Goal: Task Accomplishment & Management: Use online tool/utility

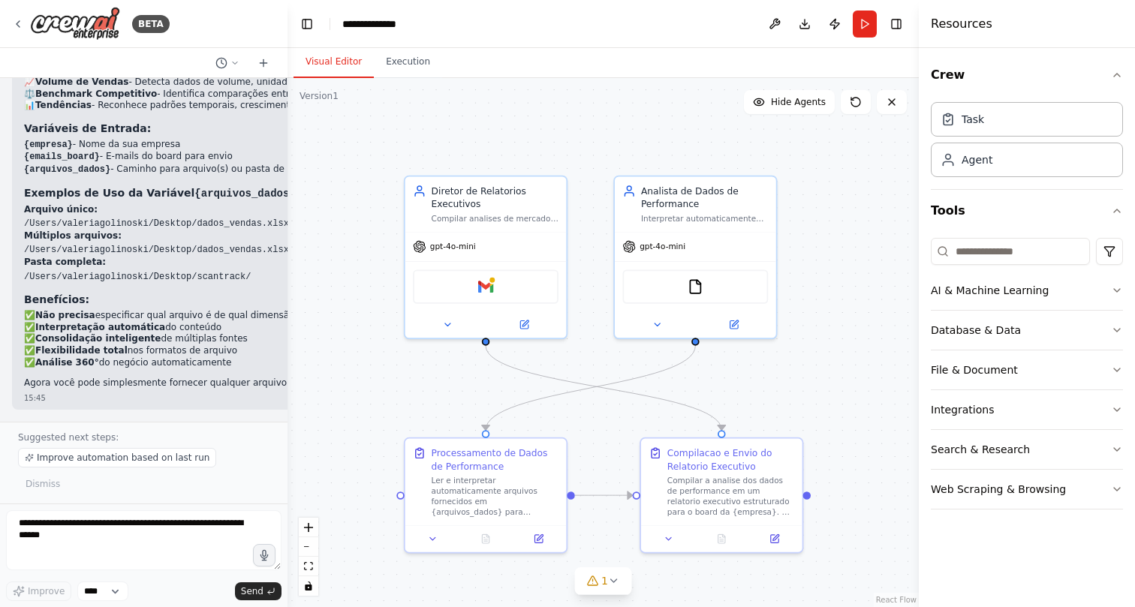
scroll to position [6239, 0]
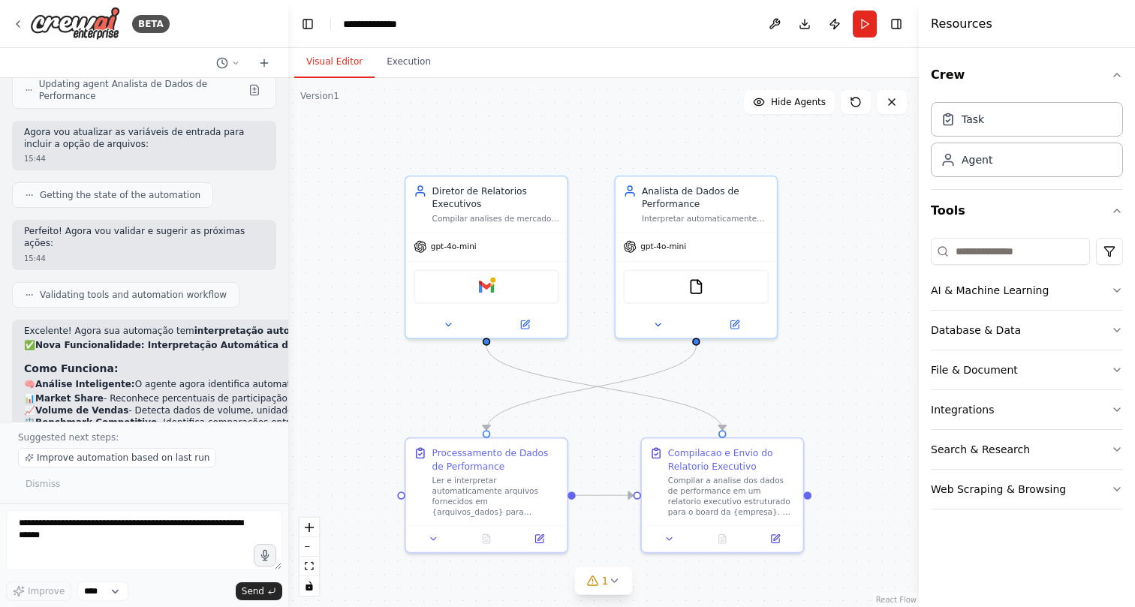
drag, startPoint x: 252, startPoint y: 281, endPoint x: 288, endPoint y: 281, distance: 36.0
click at [288, 281] on div "BETA Hello! I'm the CrewAI assistant. What kind of automation do you want to bu…" at bounding box center [567, 303] width 1135 height 607
click at [865, 23] on button "Run" at bounding box center [865, 24] width 24 height 27
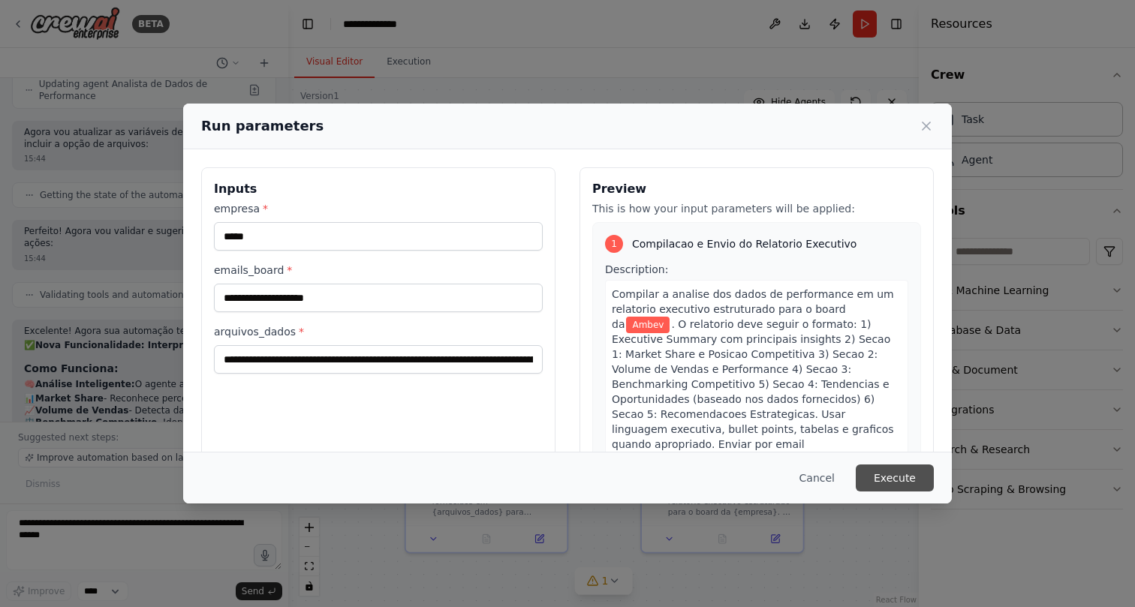
click at [922, 482] on button "Execute" at bounding box center [895, 478] width 78 height 27
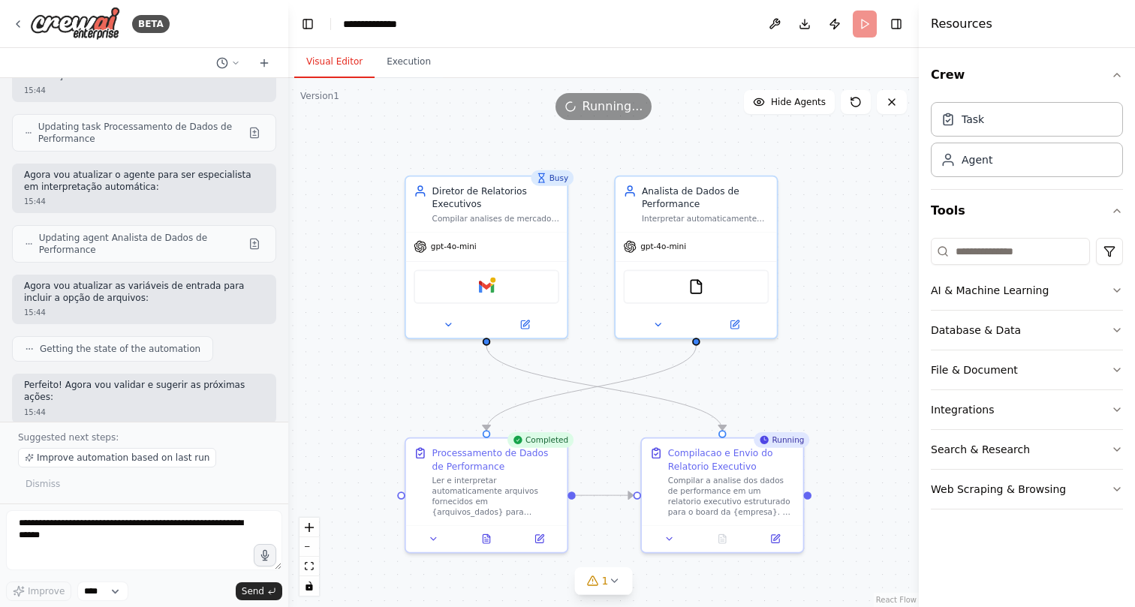
scroll to position [6095, 0]
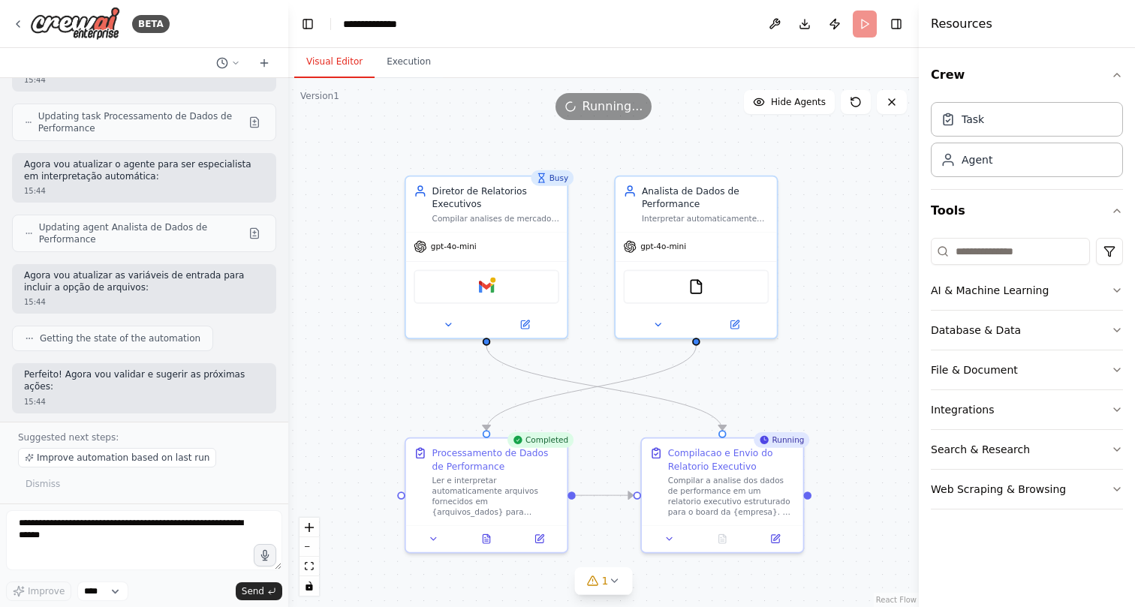
drag, startPoint x: 42, startPoint y: 323, endPoint x: 137, endPoint y: 335, distance: 96.1
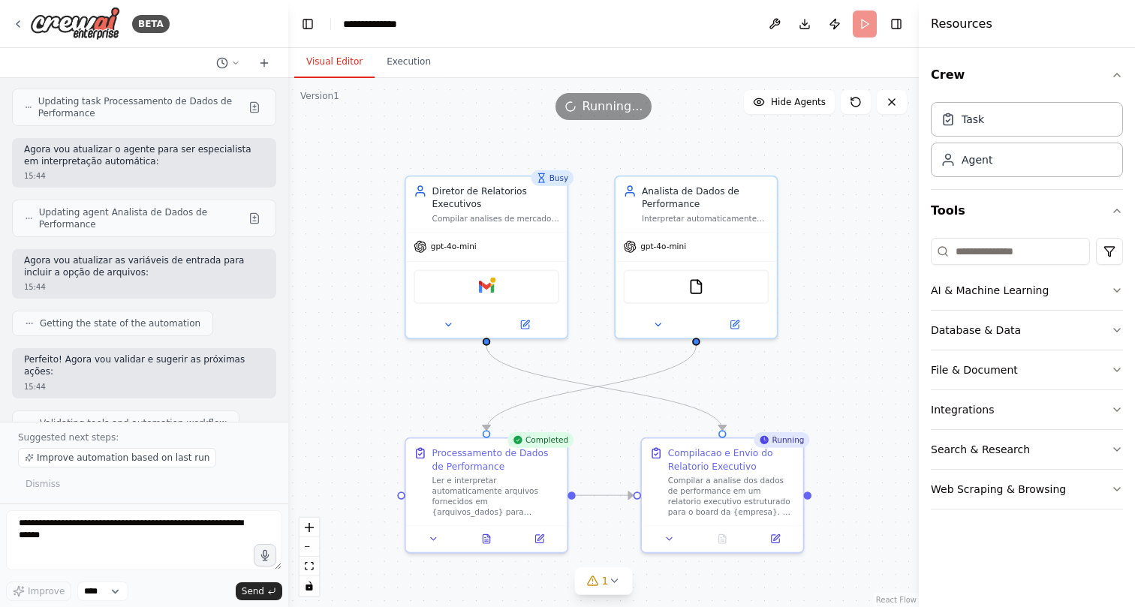
drag, startPoint x: 80, startPoint y: 334, endPoint x: 89, endPoint y: 334, distance: 9.0
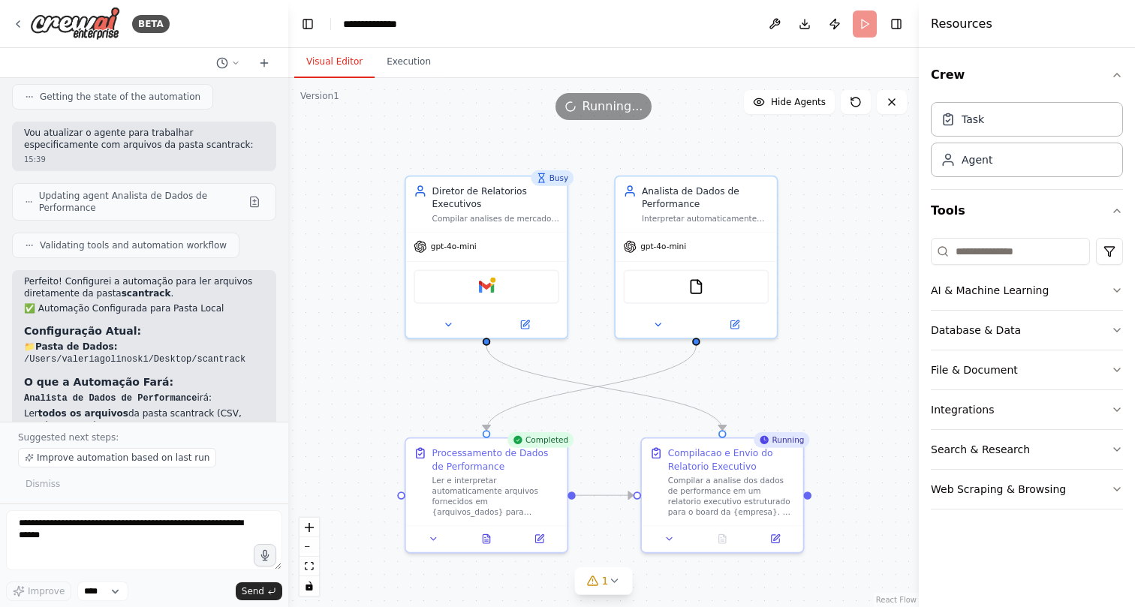
scroll to position [5261, 0]
drag, startPoint x: 58, startPoint y: 323, endPoint x: 65, endPoint y: 337, distance: 15.1
click at [65, 588] on ul "{empresa} - Nome da sua empresa {emails_board} - E-mails do board para envio" at bounding box center [144, 600] width 240 height 25
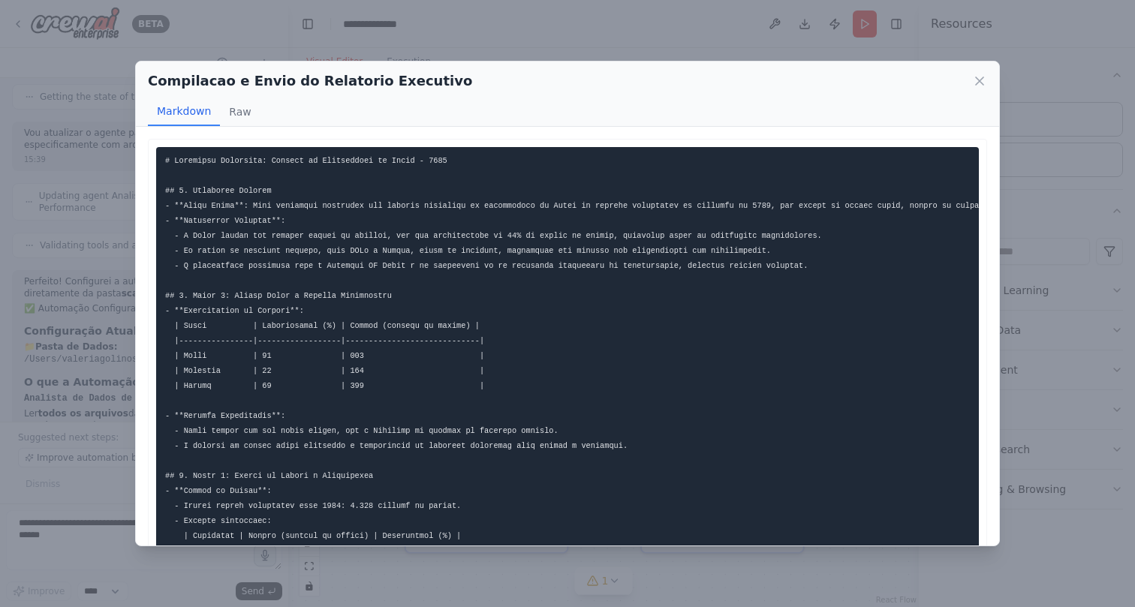
scroll to position [0, 0]
drag, startPoint x: 291, startPoint y: 204, endPoint x: 458, endPoint y: 205, distance: 166.6
click at [980, 78] on icon at bounding box center [979, 81] width 15 height 15
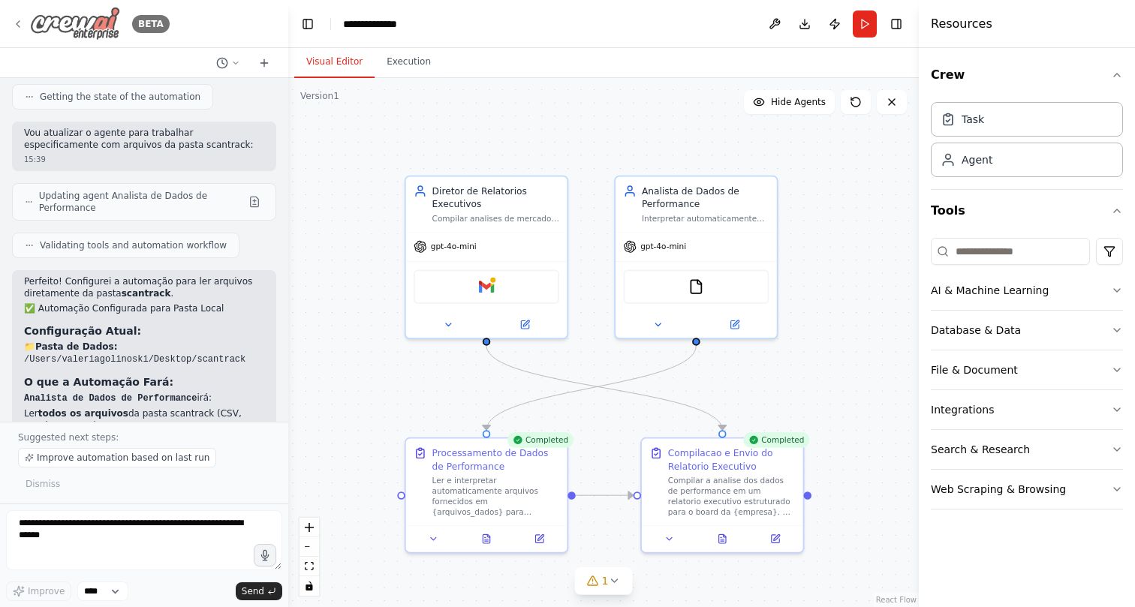
click at [13, 29] on icon at bounding box center [18, 24] width 12 height 12
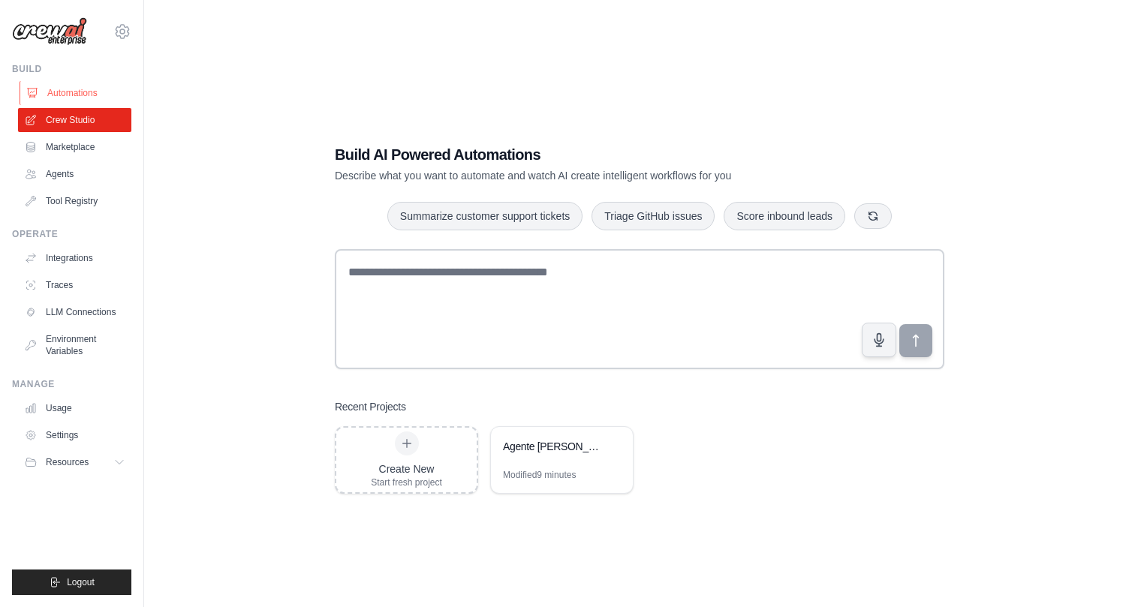
click at [78, 98] on link "Automations" at bounding box center [76, 93] width 113 height 24
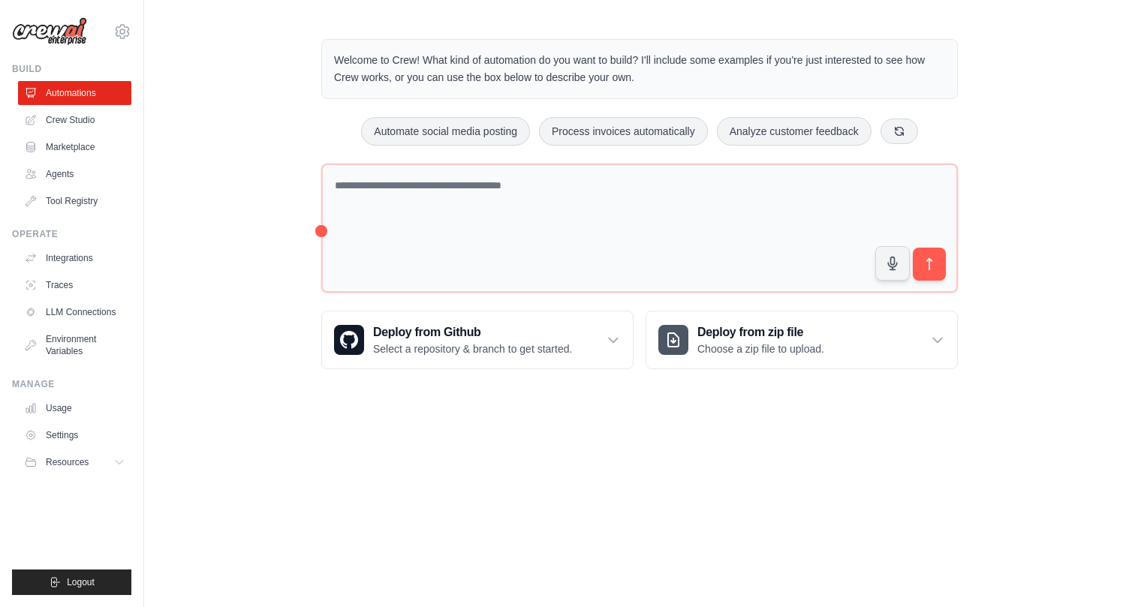
click at [135, 30] on div "99845549@ambev.com.br ABI - GenAI Bootcamp Ambev ✓ Settings Build Automations" at bounding box center [72, 303] width 144 height 607
click at [124, 30] on icon at bounding box center [122, 31] width 5 height 5
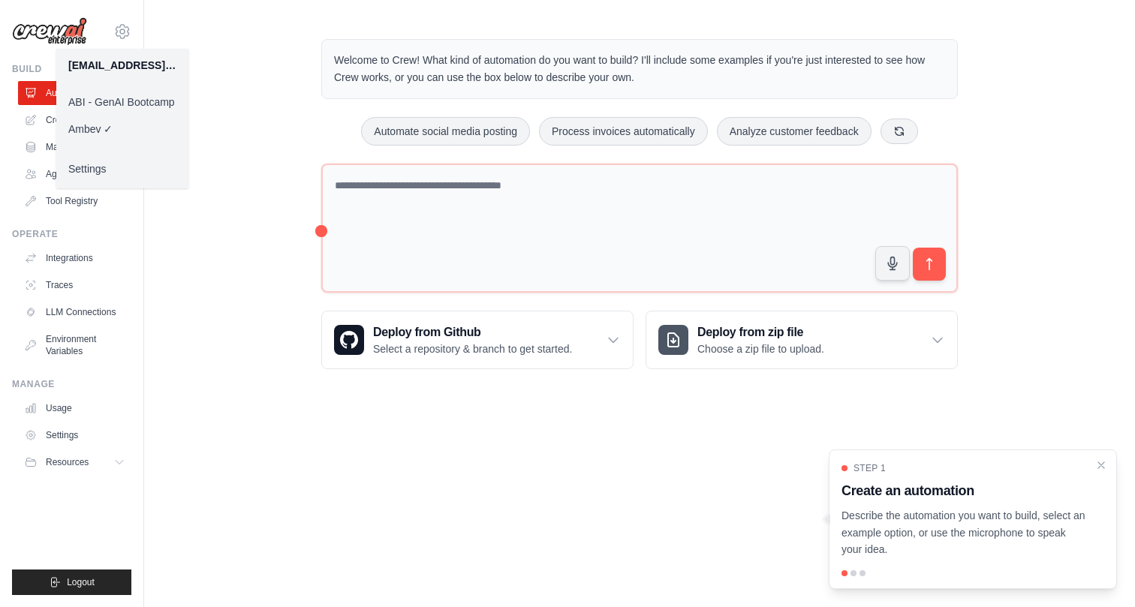
click at [126, 99] on link "ABI - GenAI Bootcamp" at bounding box center [122, 102] width 132 height 27
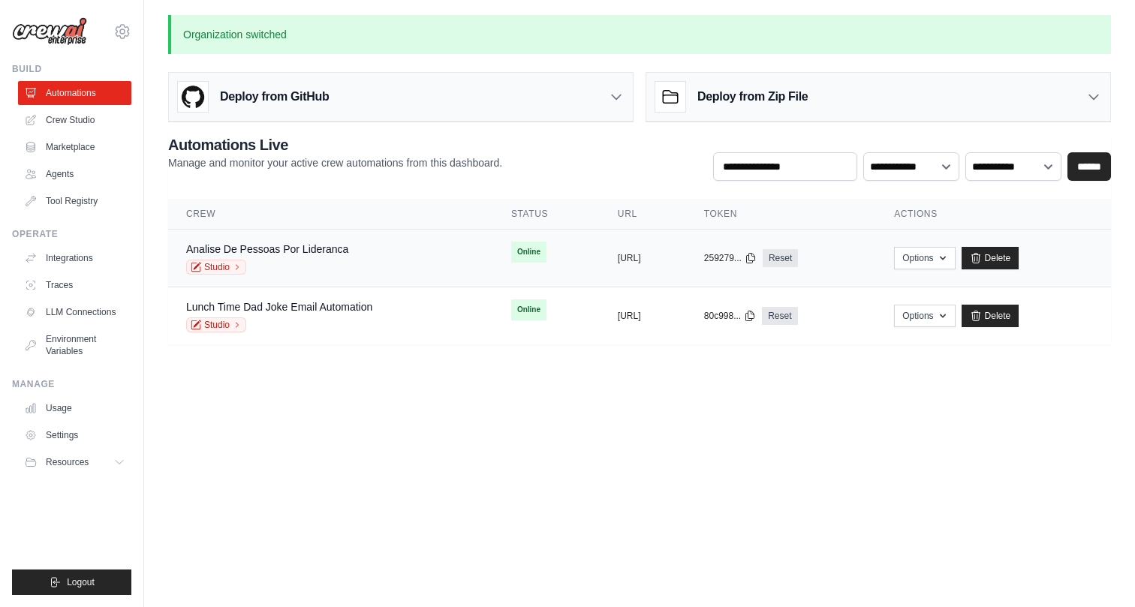
click at [335, 263] on div "Studio" at bounding box center [267, 267] width 162 height 15
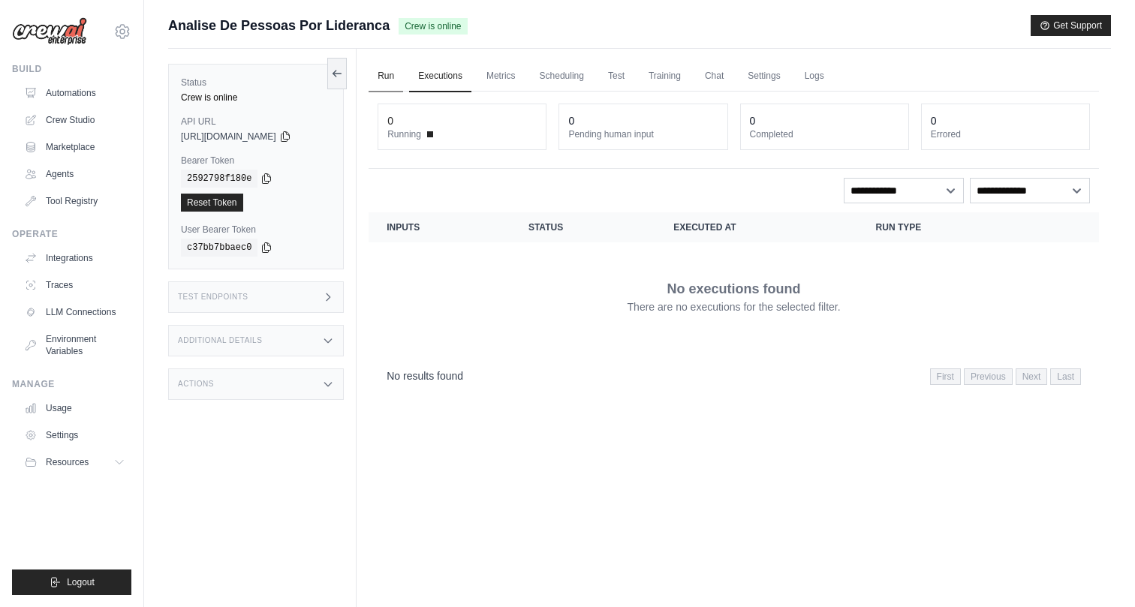
click at [384, 77] on link "Run" at bounding box center [386, 77] width 35 height 32
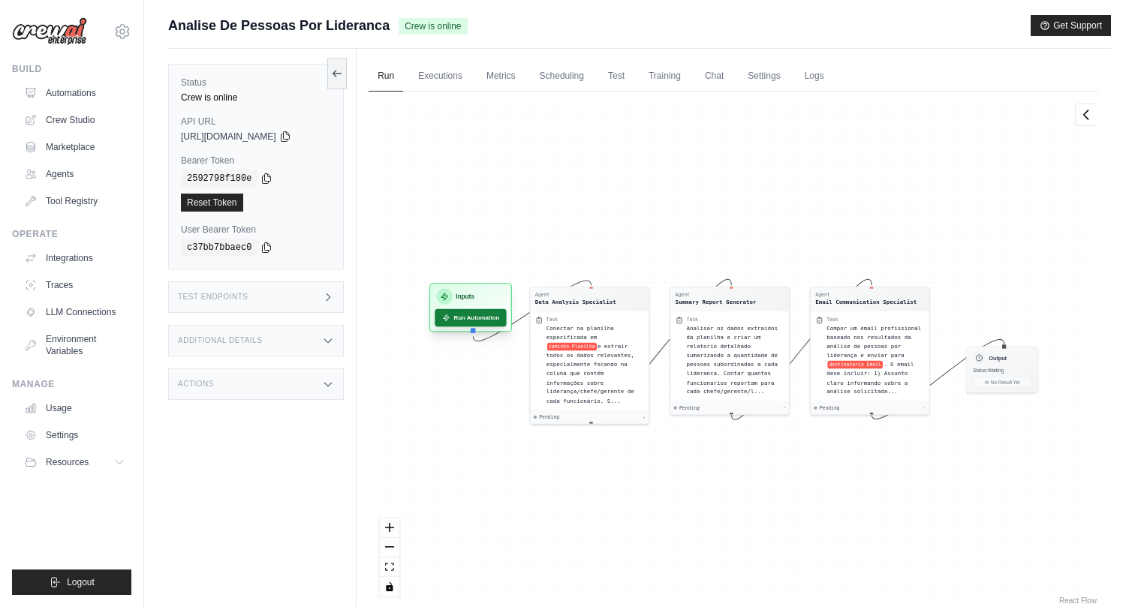
click at [479, 317] on button "Run Automation" at bounding box center [470, 318] width 71 height 18
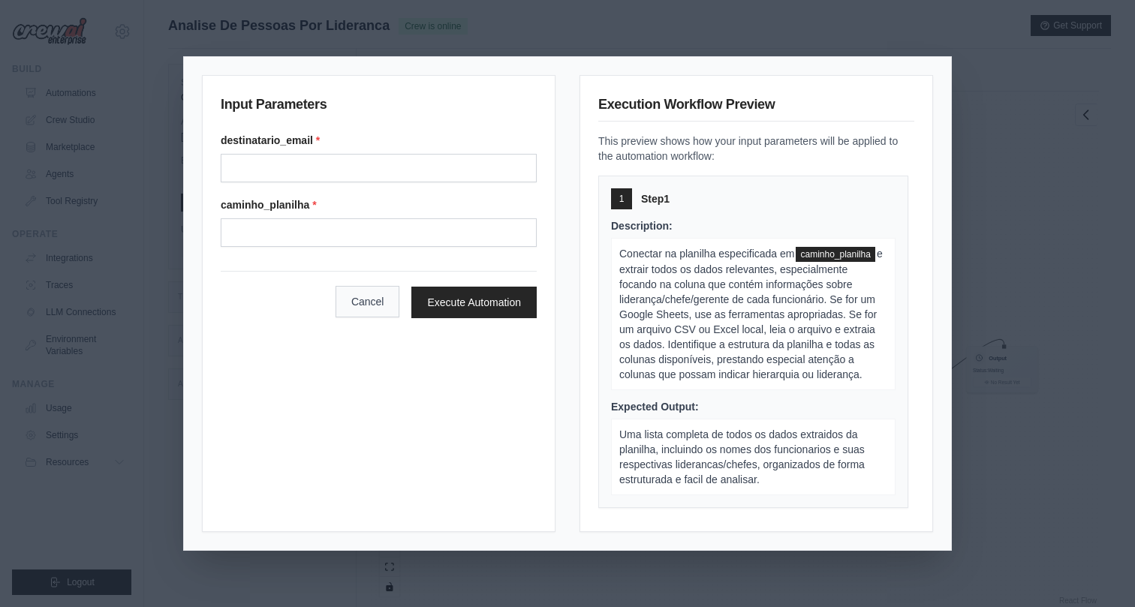
click at [379, 307] on button "Cancel" at bounding box center [367, 302] width 65 height 32
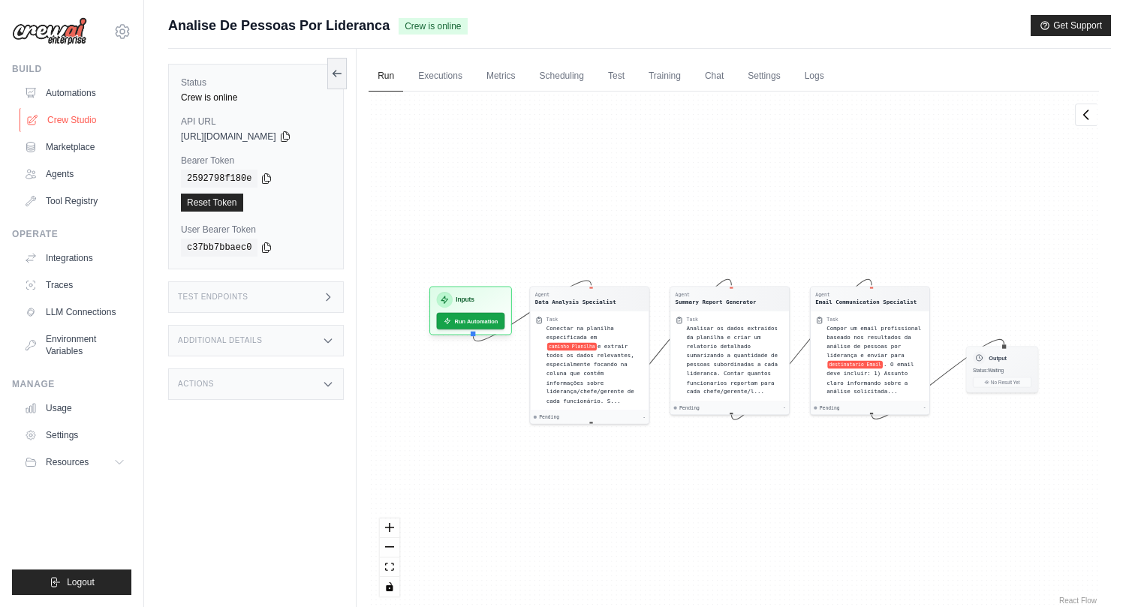
click at [71, 114] on link "Crew Studio" at bounding box center [76, 120] width 113 height 24
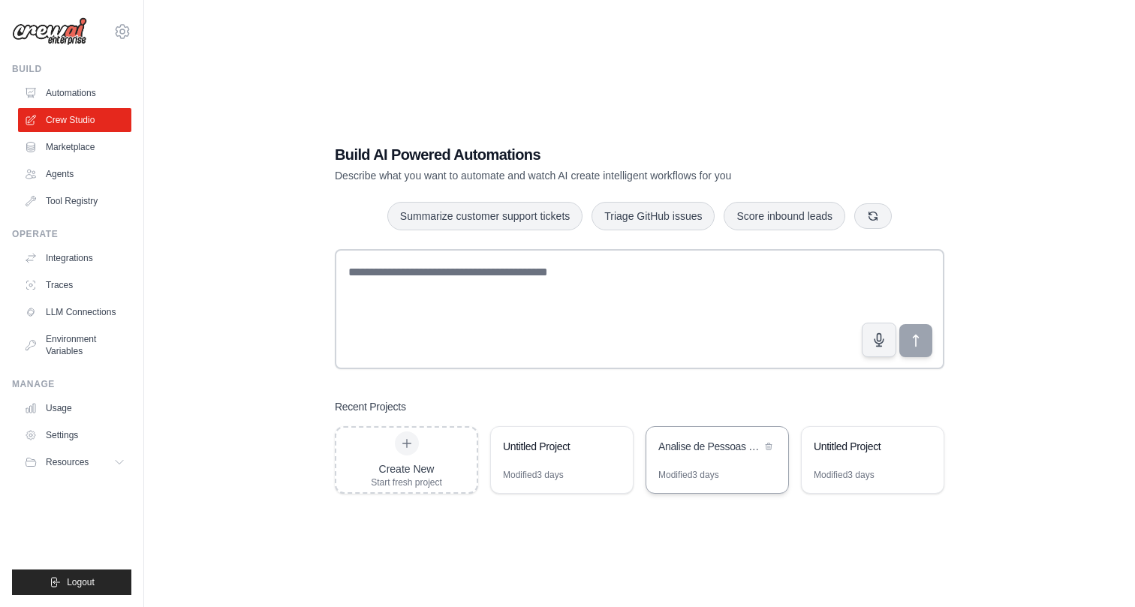
click at [714, 439] on div "Analise de Pessoas por Lideranca" at bounding box center [709, 446] width 103 height 15
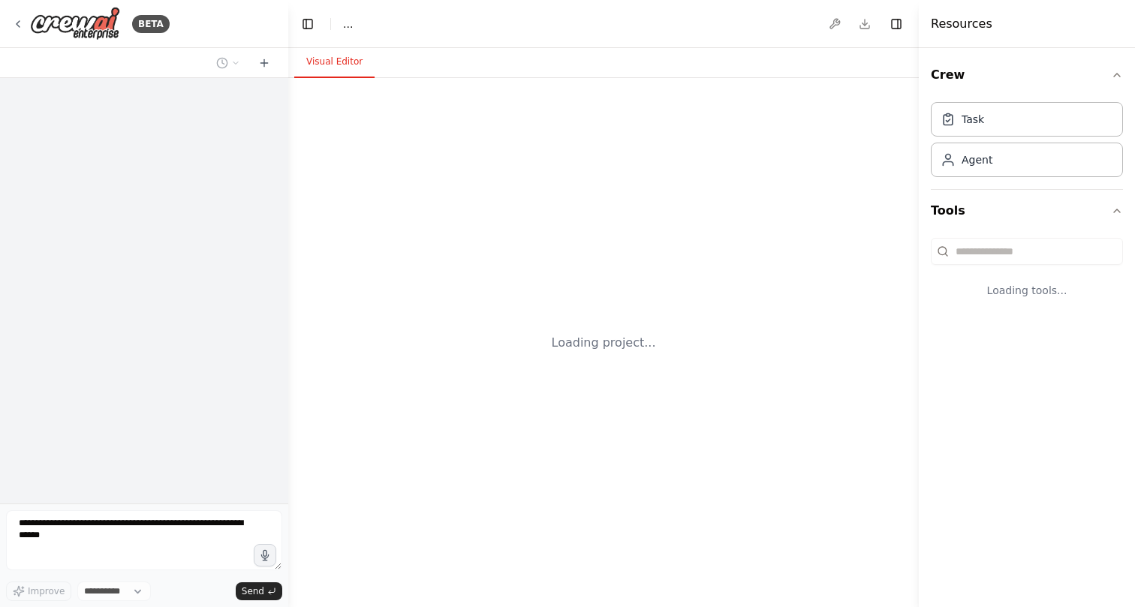
select select "****"
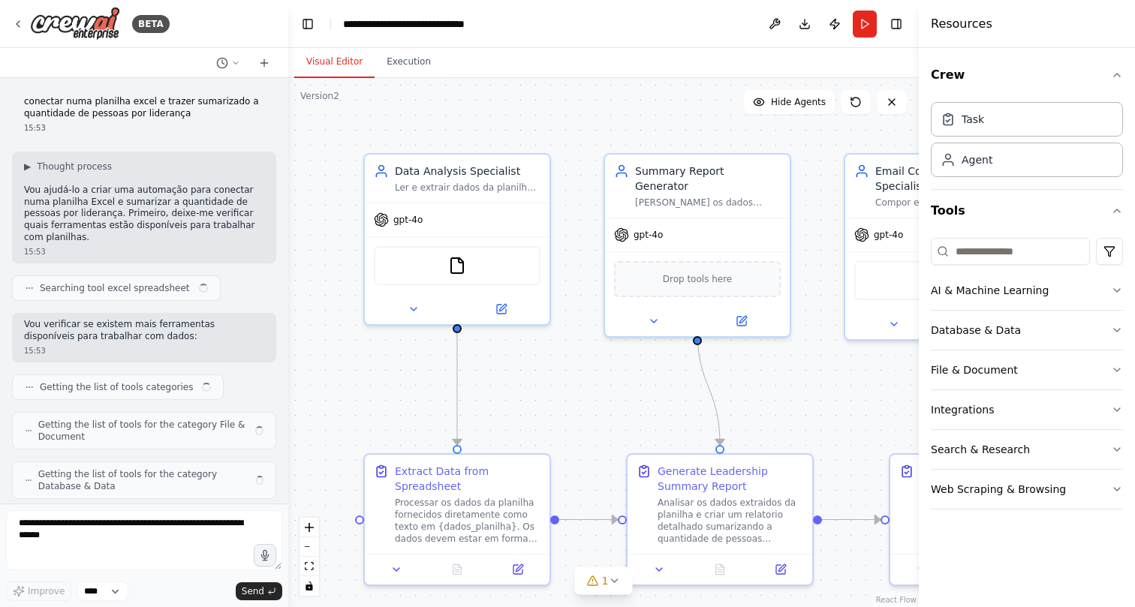
scroll to position [5417, 0]
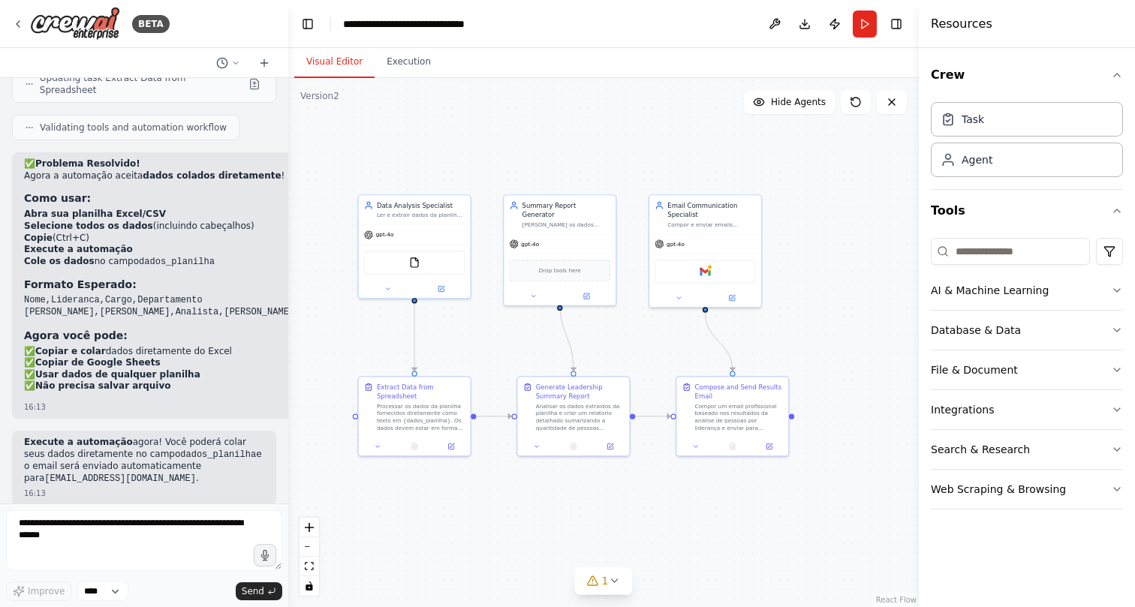
drag, startPoint x: 666, startPoint y: 359, endPoint x: 546, endPoint y: 302, distance: 133.6
click at [546, 302] on div ".deletable-edge-delete-btn { width: 20px; height: 20px; border: 0px solid #ffff…" at bounding box center [603, 342] width 630 height 529
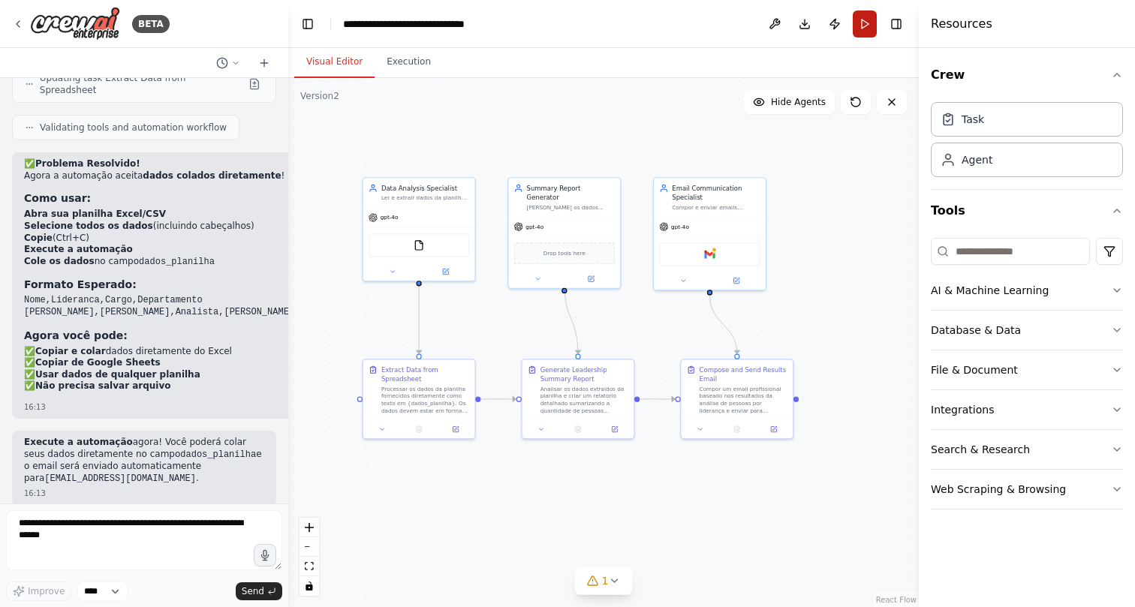
click at [861, 18] on button "Run" at bounding box center [865, 24] width 24 height 27
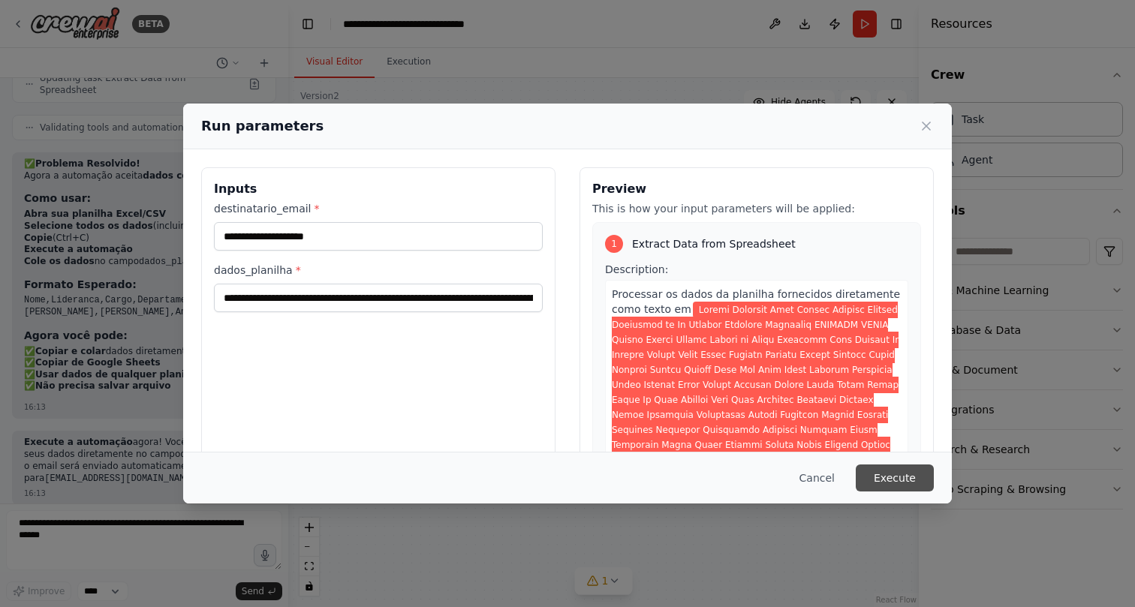
click at [916, 472] on button "Execute" at bounding box center [895, 478] width 78 height 27
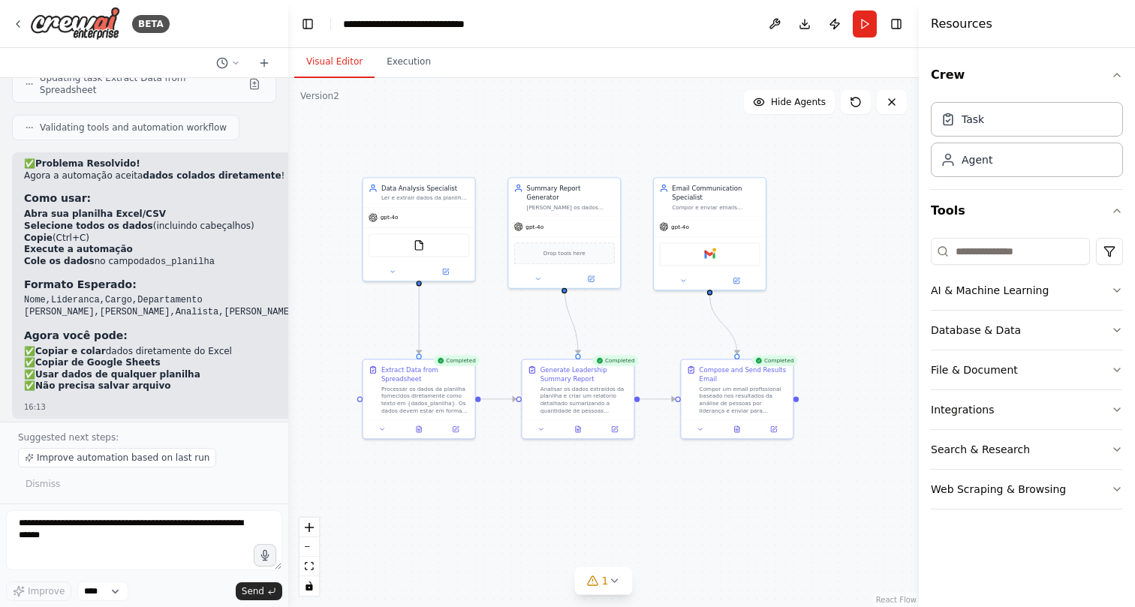
click at [555, 121] on div ".deletable-edge-delete-btn { width: 20px; height: 20px; border: 0px solid #ffff…" at bounding box center [603, 342] width 630 height 529
click at [456, 131] on div ".deletable-edge-delete-btn { width: 20px; height: 20px; border: 0px solid #ffff…" at bounding box center [603, 342] width 630 height 529
click at [558, 127] on div ".deletable-edge-delete-btn { width: 20px; height: 20px; border: 0px solid #ffff…" at bounding box center [603, 342] width 630 height 529
click at [700, 135] on div ".deletable-edge-delete-btn { width: 20px; height: 20px; border: 0px solid #ffff…" at bounding box center [603, 342] width 630 height 529
click at [585, 140] on div ".deletable-edge-delete-btn { width: 20px; height: 20px; border: 0px solid #ffff…" at bounding box center [603, 342] width 630 height 529
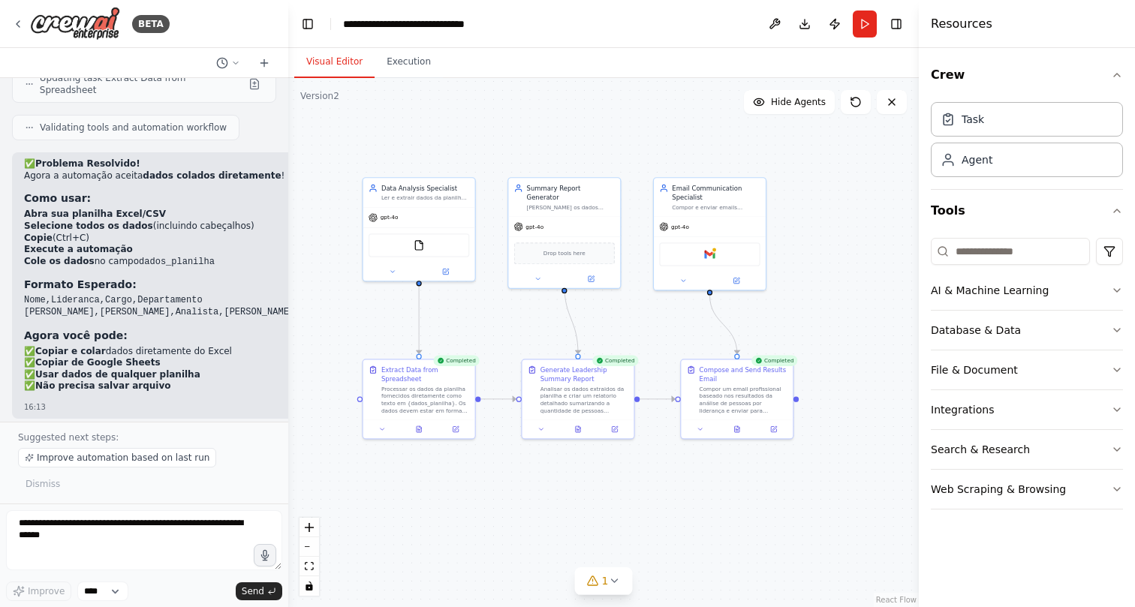
click at [413, 133] on div ".deletable-edge-delete-btn { width: 20px; height: 20px; border: 0px solid #ffff…" at bounding box center [603, 342] width 630 height 529
click at [546, 111] on div ".deletable-edge-delete-btn { width: 20px; height: 20px; border: 0px solid #ffff…" at bounding box center [603, 342] width 630 height 529
click at [733, 428] on button at bounding box center [737, 427] width 38 height 11
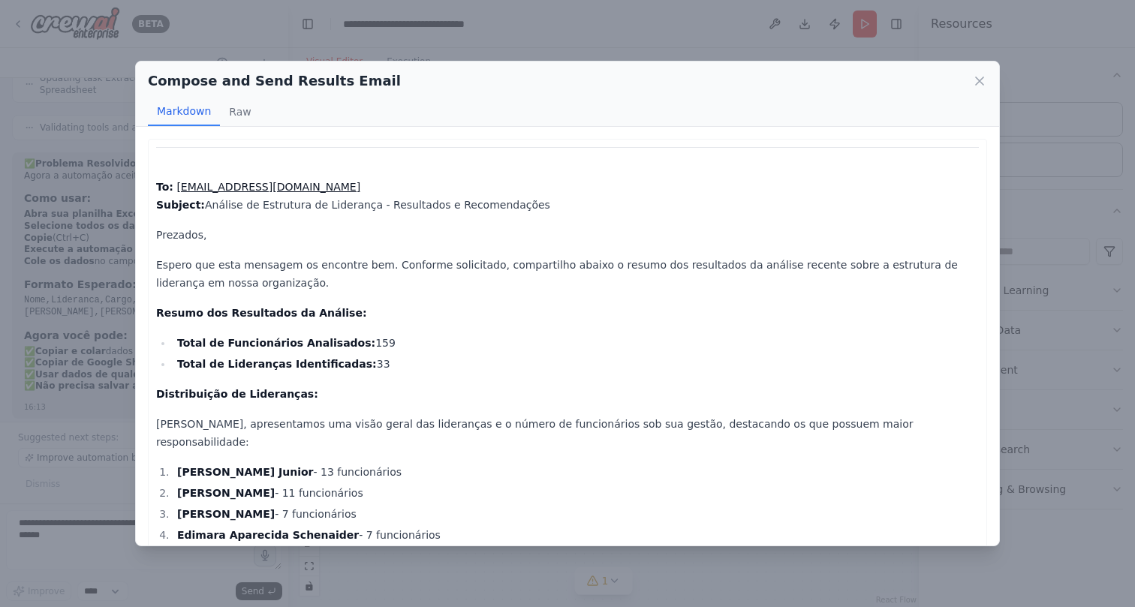
scroll to position [0, 0]
click at [976, 83] on icon at bounding box center [980, 81] width 8 height 8
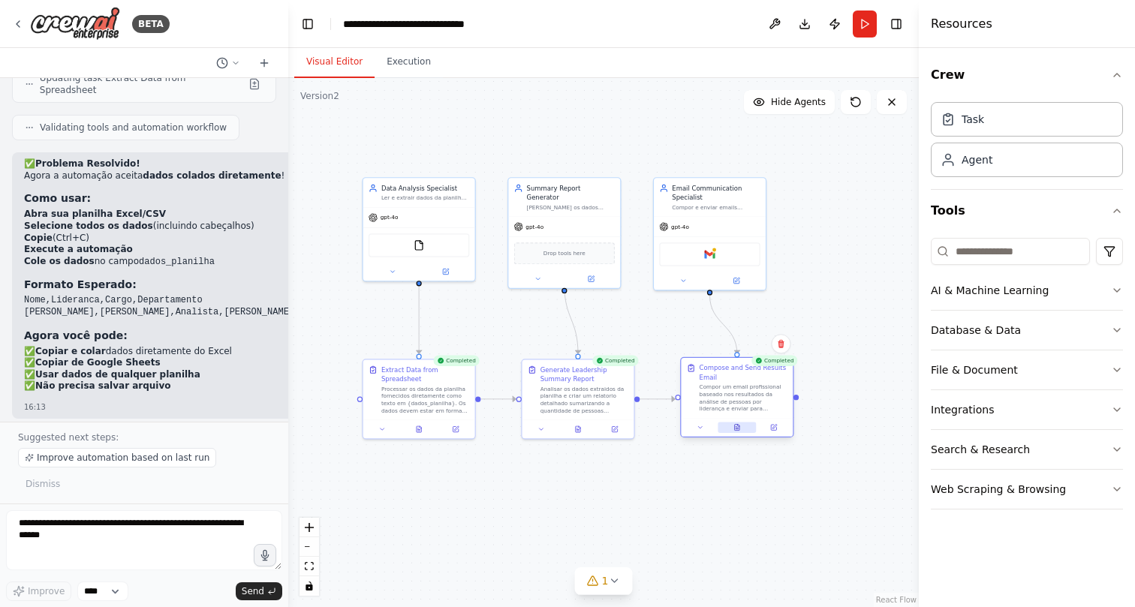
click at [739, 431] on icon at bounding box center [737, 428] width 5 height 6
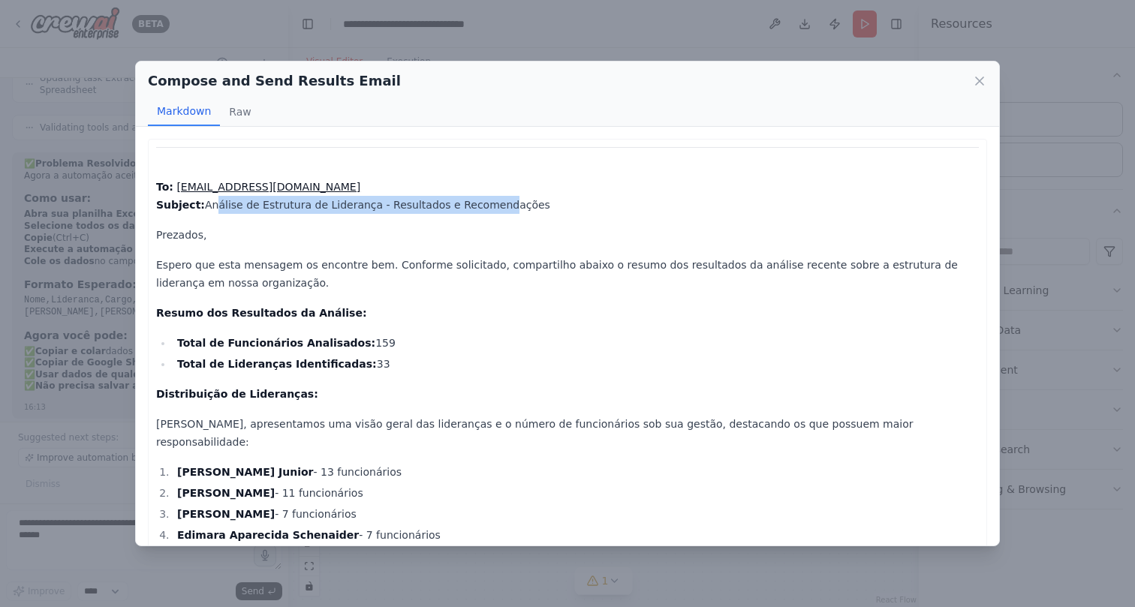
drag, startPoint x: 206, startPoint y: 209, endPoint x: 486, endPoint y: 204, distance: 280.8
click at [486, 204] on p "To: 99845549@ambev.com.br Subject: Análise de Estrutura de Liderança - Resultad…" at bounding box center [567, 196] width 823 height 36
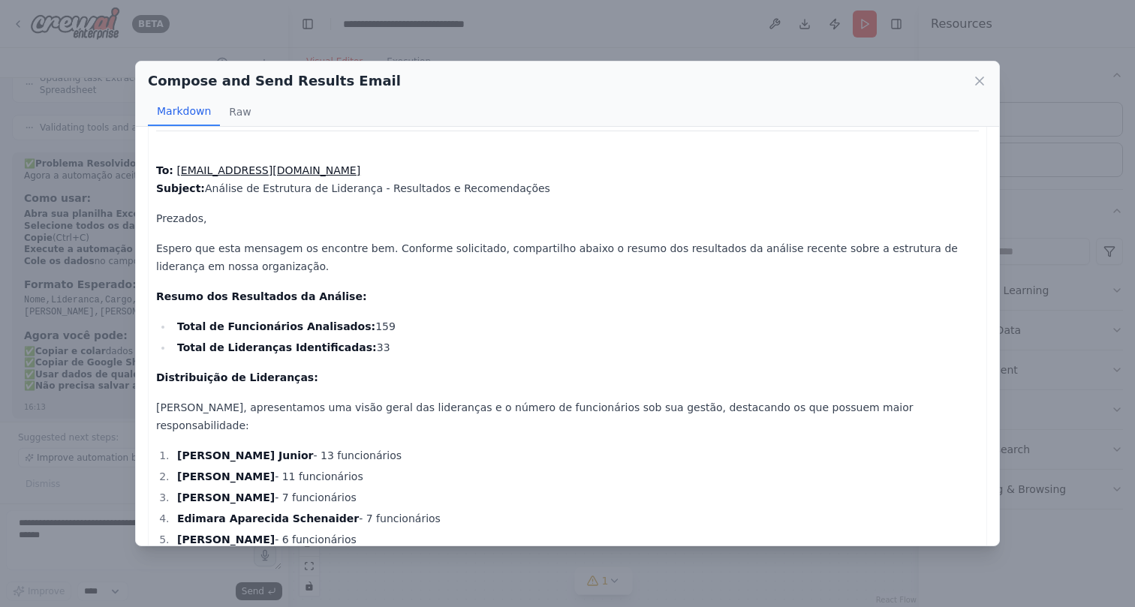
scroll to position [25, 0]
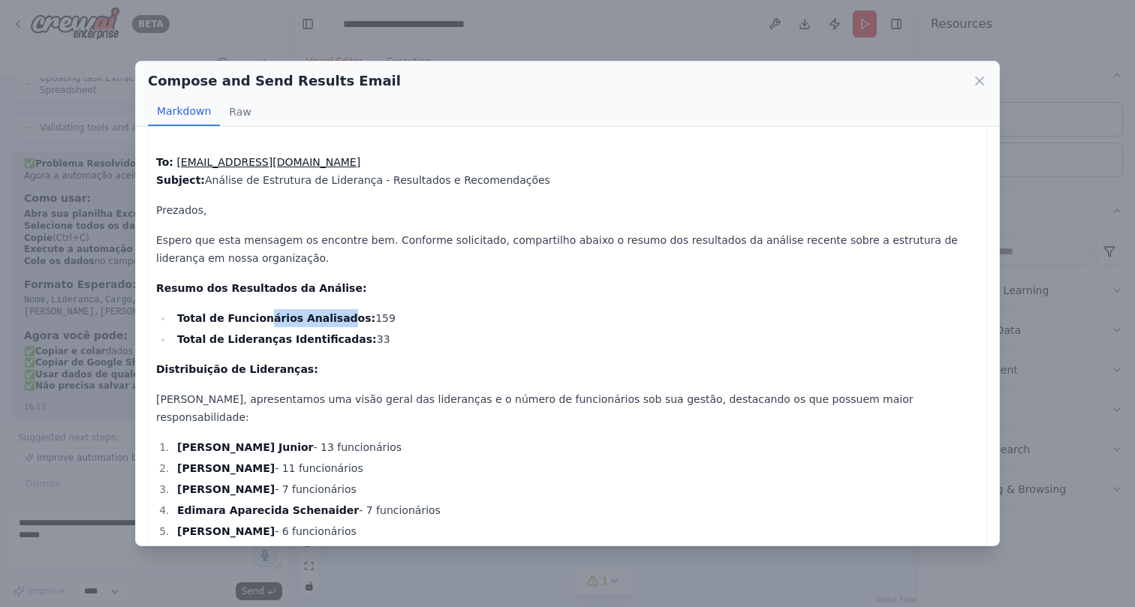
drag, startPoint x: 263, startPoint y: 317, endPoint x: 332, endPoint y: 318, distance: 69.8
click at [332, 318] on strong "Total de Funcionários Analisados:" at bounding box center [276, 318] width 198 height 12
drag, startPoint x: 307, startPoint y: 338, endPoint x: 356, endPoint y: 338, distance: 48.8
click at [356, 338] on li "Total de Lideranças Identificadas: 33" at bounding box center [576, 339] width 806 height 18
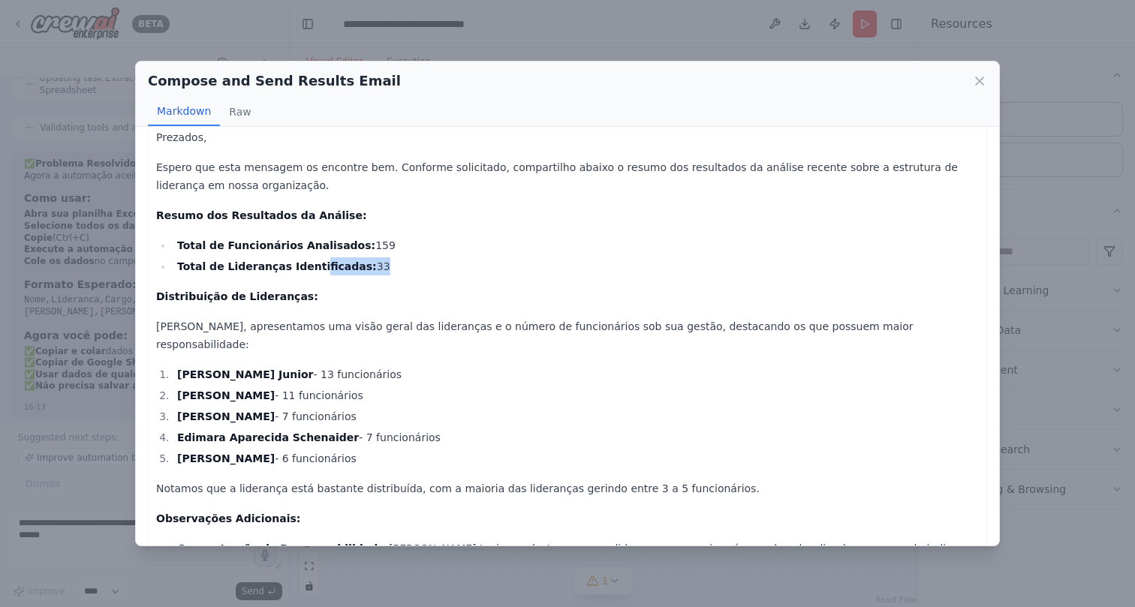
scroll to position [99, 0]
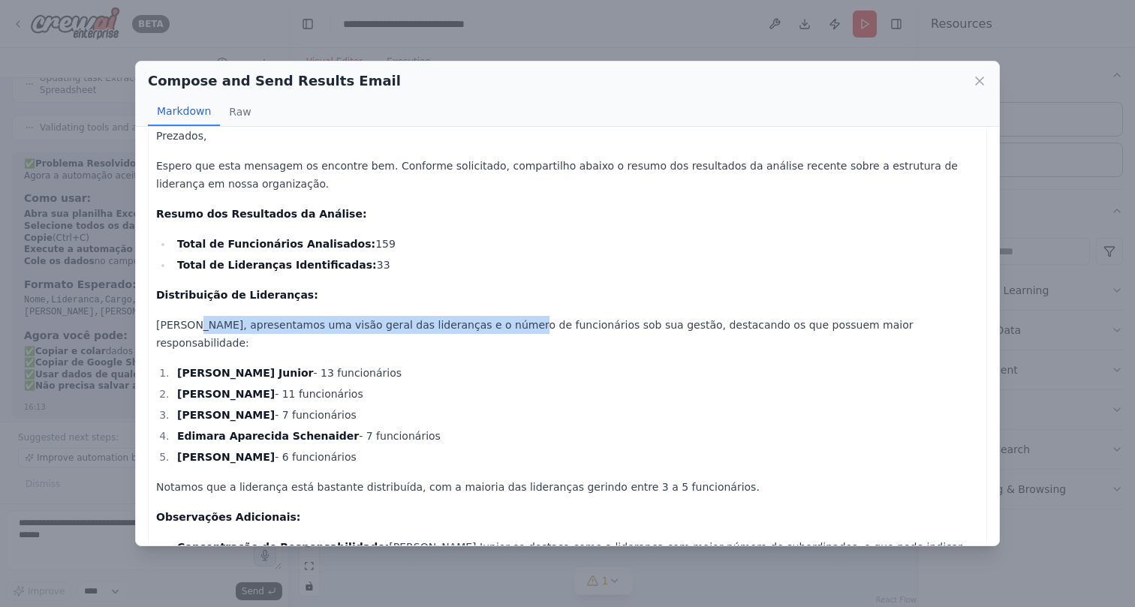
drag, startPoint x: 192, startPoint y: 328, endPoint x: 508, endPoint y: 332, distance: 316.0
click at [509, 331] on p "Abaixo, apresentamos uma visão geral das lideranças e o número de funcionários …" at bounding box center [567, 334] width 823 height 36
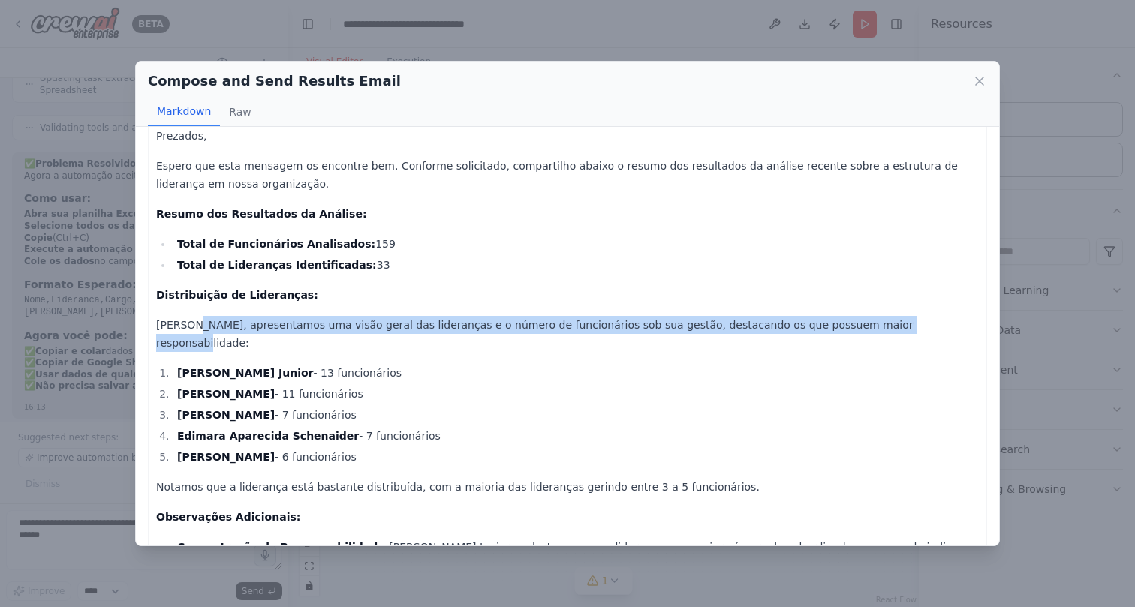
click at [508, 332] on p "Abaixo, apresentamos uma visão geral das lideranças e o número de funcionários …" at bounding box center [567, 334] width 823 height 36
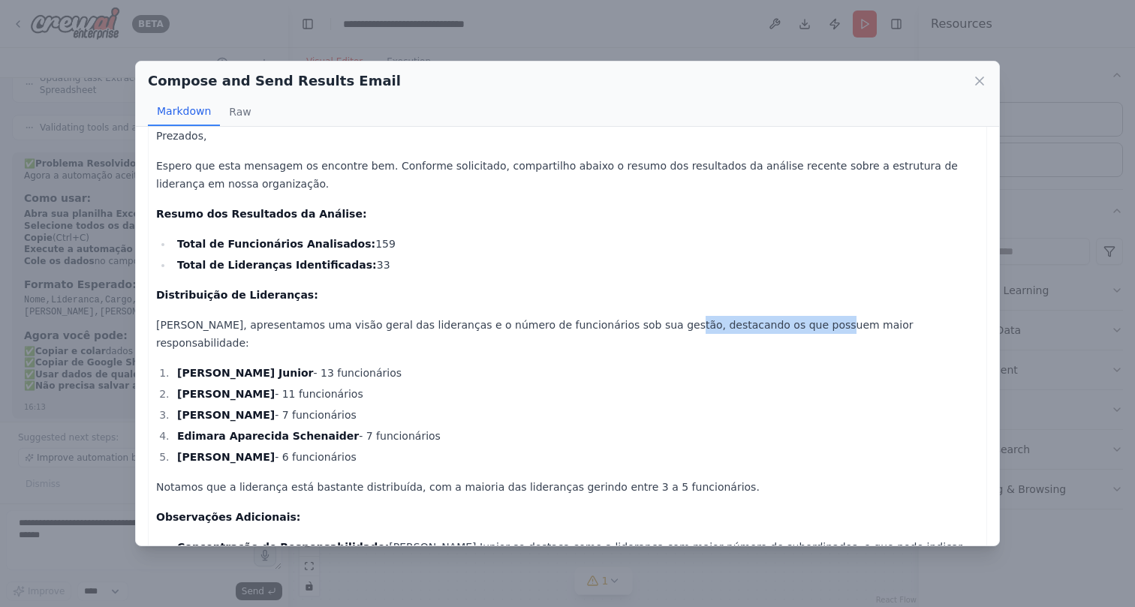
drag, startPoint x: 642, startPoint y: 324, endPoint x: 794, endPoint y: 325, distance: 151.6
click at [794, 325] on p "Abaixo, apresentamos uma visão geral das lideranças e o número de funcionários …" at bounding box center [567, 334] width 823 height 36
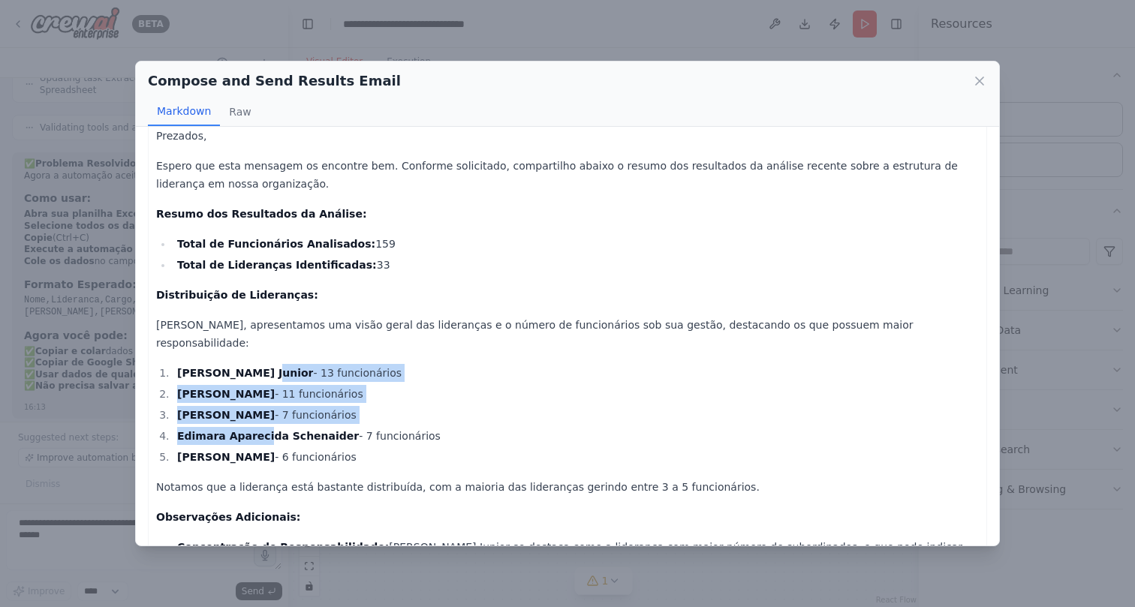
drag, startPoint x: 260, startPoint y: 360, endPoint x: 259, endPoint y: 423, distance: 62.3
click at [259, 423] on ol "Werner Gehrke Junior - 13 funcionários Janaina Cristina Dittrich Herkenhoff - 1…" at bounding box center [567, 415] width 823 height 102
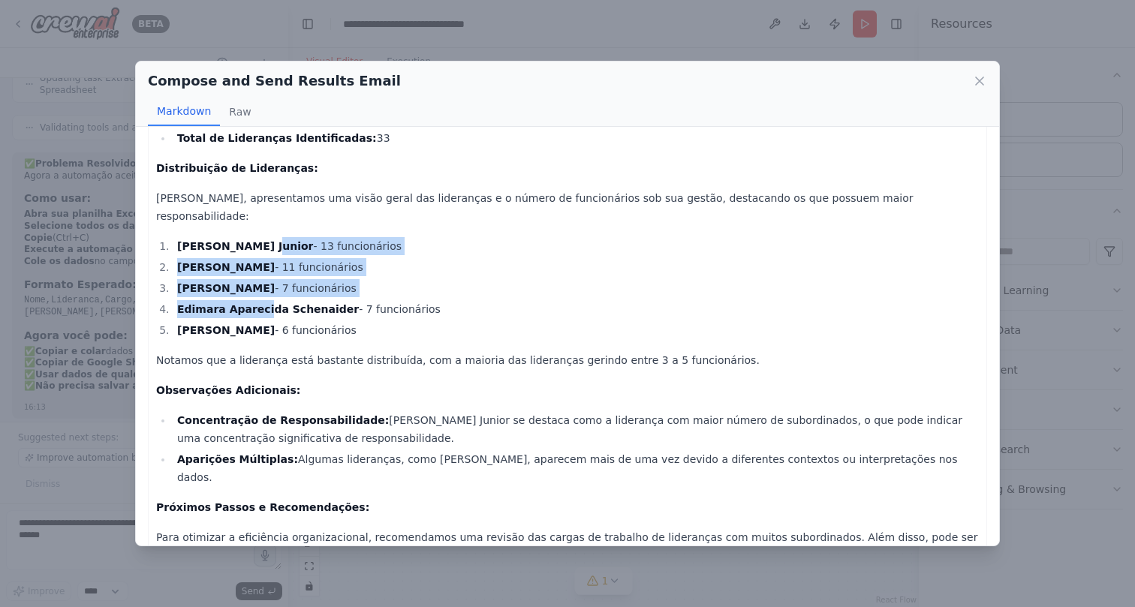
scroll to position [236, 0]
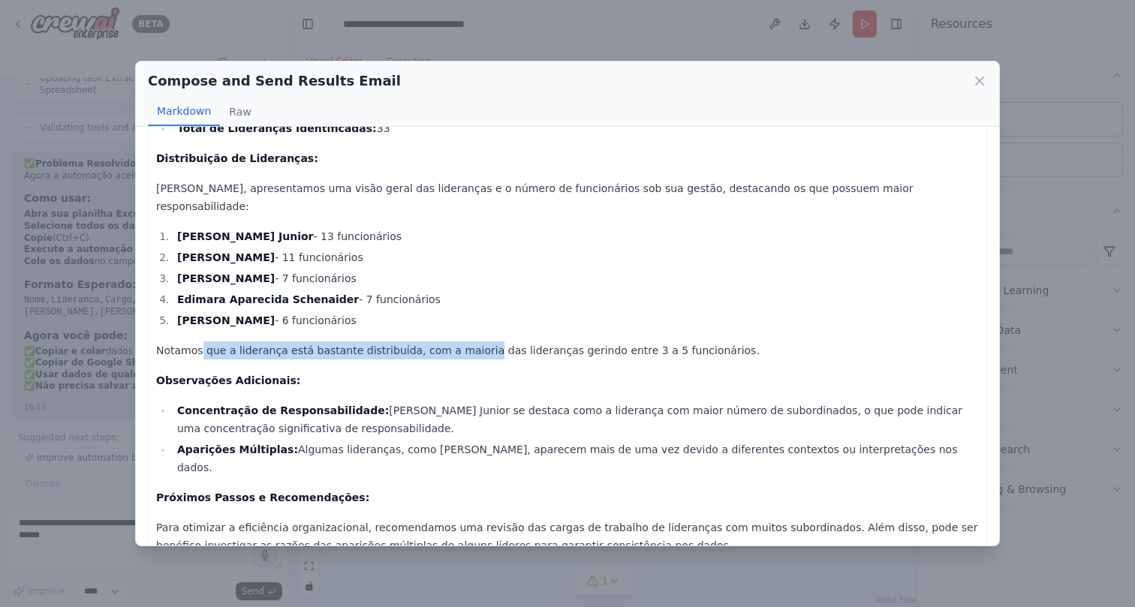
drag, startPoint x: 200, startPoint y: 332, endPoint x: 474, endPoint y: 330, distance: 273.2
click at [474, 341] on p "Notamos que a liderança está bastante distribuída, com a maioria das lideranças…" at bounding box center [567, 350] width 823 height 18
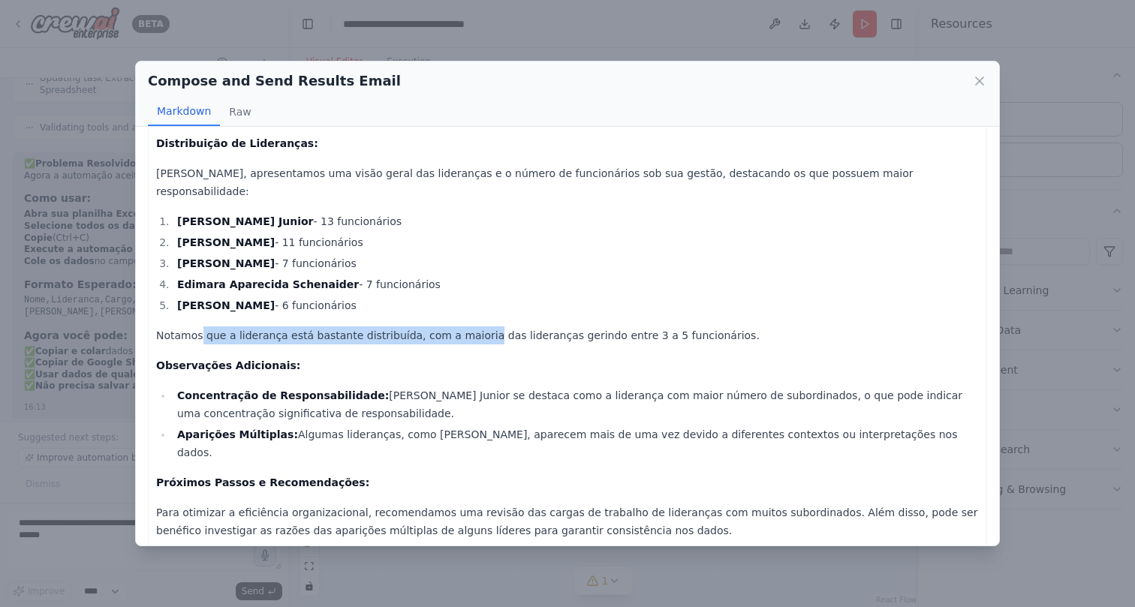
scroll to position [260, 0]
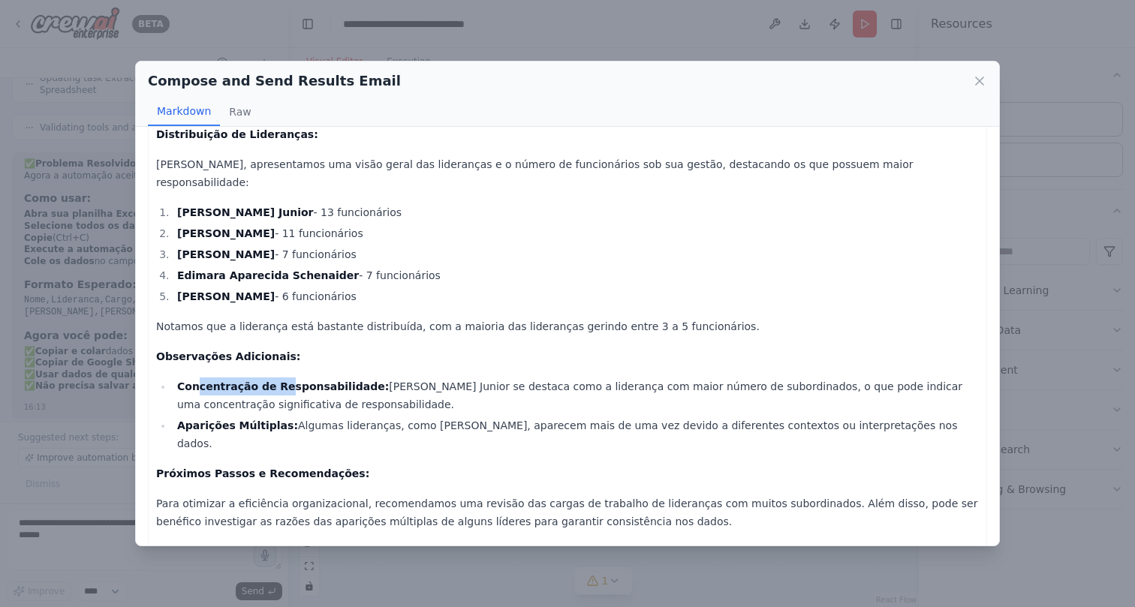
drag, startPoint x: 200, startPoint y: 369, endPoint x: 279, endPoint y: 369, distance: 79.6
click at [279, 381] on strong "Concentração de Responsabilidade:" at bounding box center [283, 387] width 212 height 12
drag, startPoint x: 211, startPoint y: 384, endPoint x: 310, endPoint y: 384, distance: 99.1
click at [310, 384] on li "Concentração de Responsabilidade: Werner Gehrke Junior se destaca como a lidera…" at bounding box center [576, 396] width 806 height 36
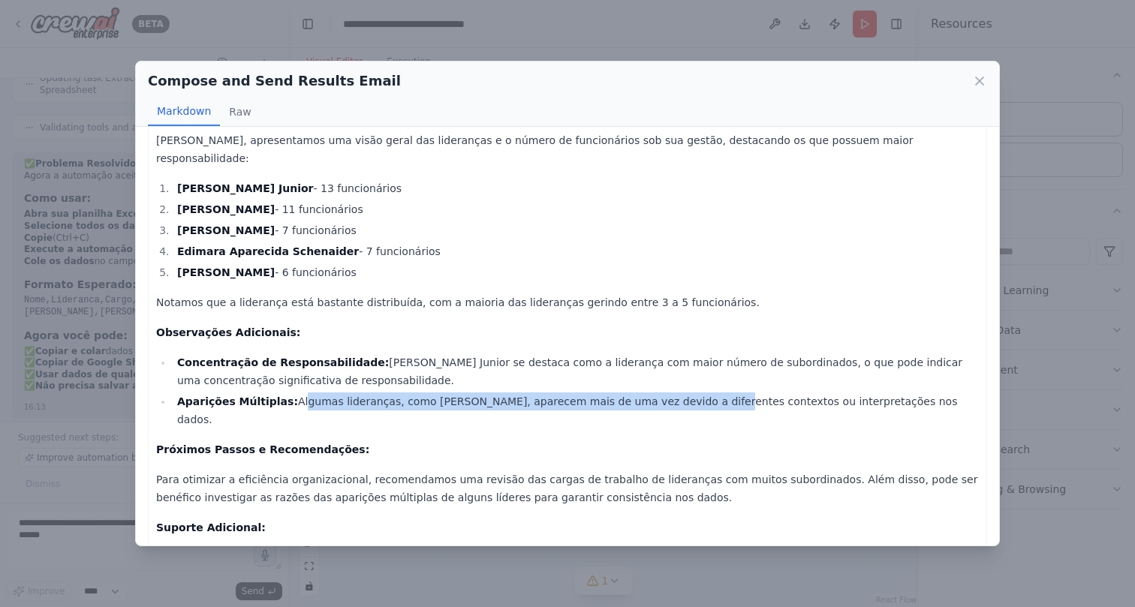
drag, startPoint x: 288, startPoint y: 384, endPoint x: 680, endPoint y: 383, distance: 391.8
click at [680, 393] on li "Aparições Múltiplas: Algumas lideranças, como Sabrina Rita Dill Claumann, apare…" at bounding box center [576, 411] width 806 height 36
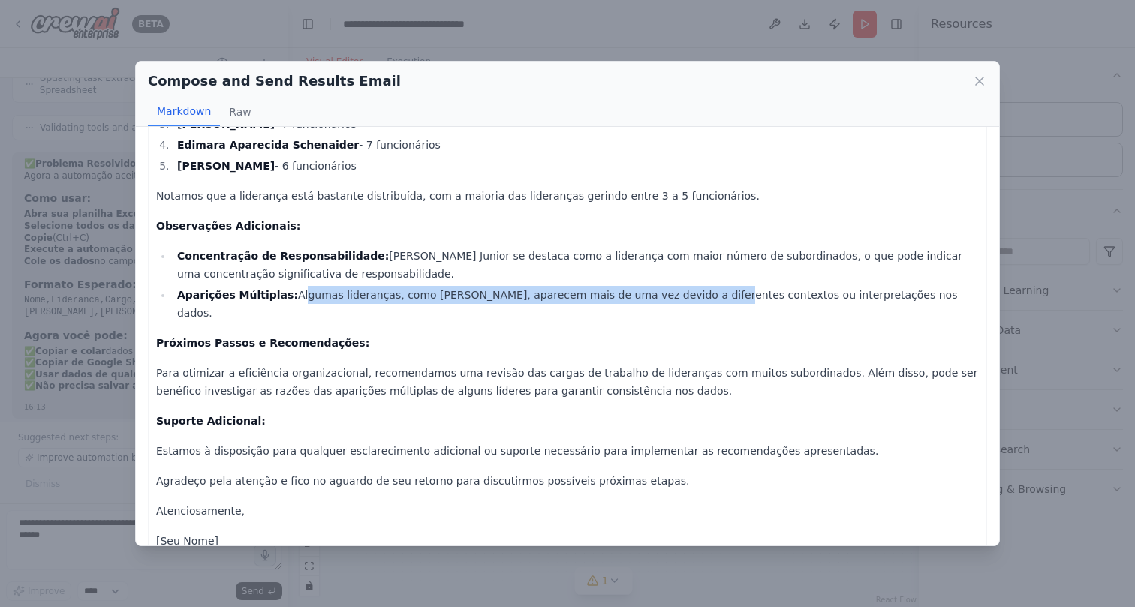
scroll to position [394, 0]
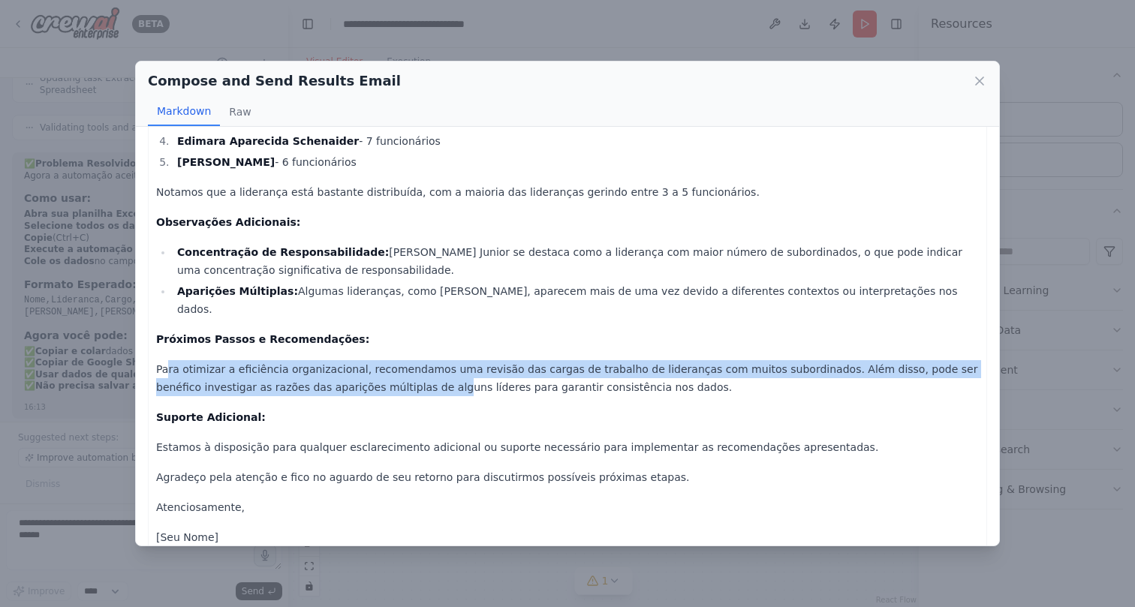
drag, startPoint x: 168, startPoint y: 336, endPoint x: 404, endPoint y: 348, distance: 236.0
click at [404, 360] on p "Para otimizar a eficiência organizacional, recomendamos uma revisão das cargas …" at bounding box center [567, 378] width 823 height 36
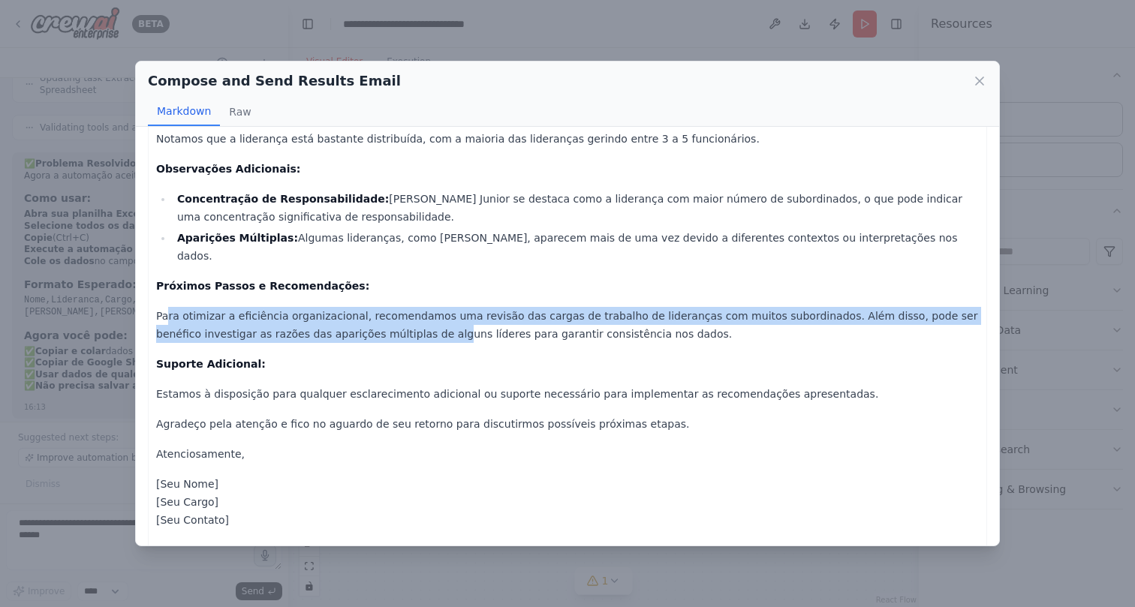
scroll to position [446, 0]
click at [982, 77] on icon at bounding box center [980, 81] width 8 height 8
